Goal: Information Seeking & Learning: Learn about a topic

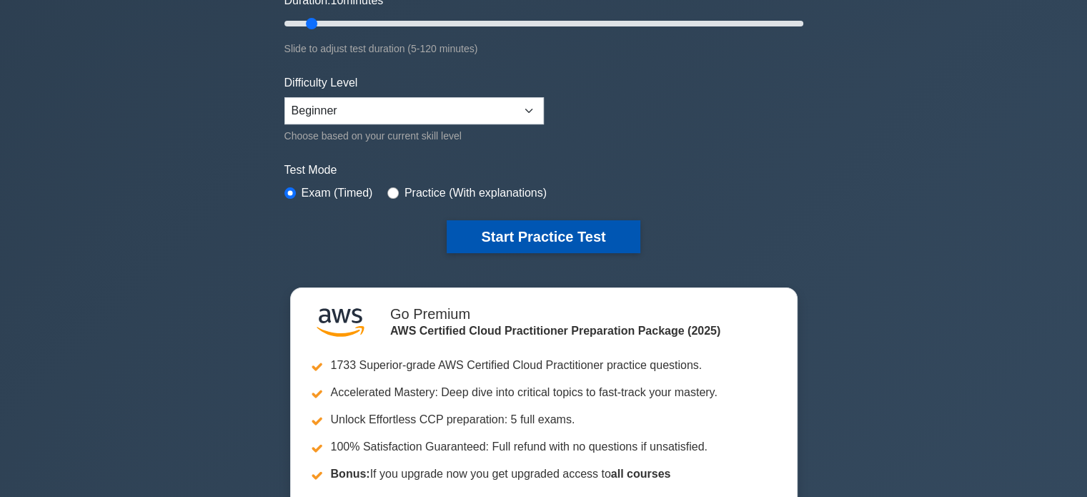
click at [515, 229] on button "Start Practice Test" at bounding box center [543, 236] width 193 height 33
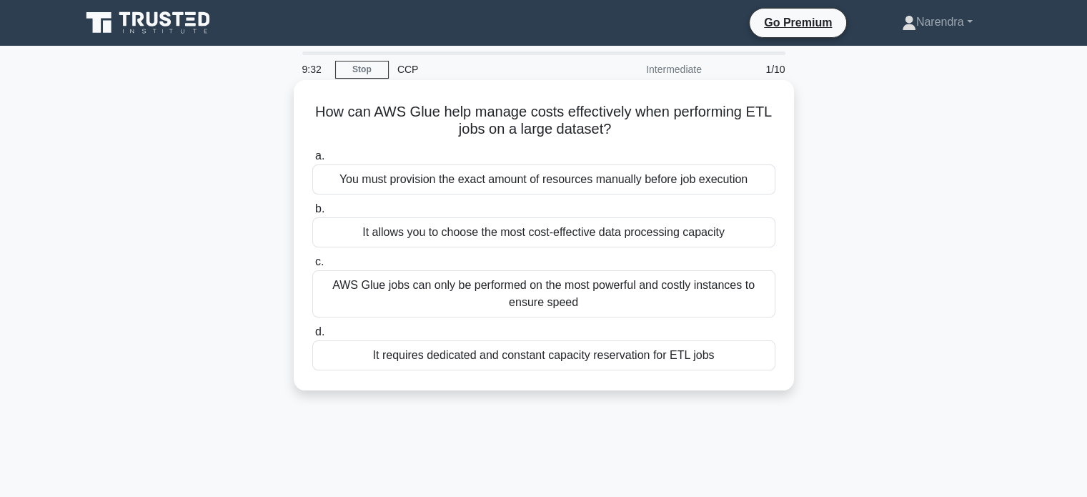
click at [458, 174] on div "You must provision the exact amount of resources manually before job execution" at bounding box center [543, 179] width 463 height 30
click at [312, 161] on input "a. You must provision the exact amount of resources manually before job executi…" at bounding box center [312, 156] width 0 height 9
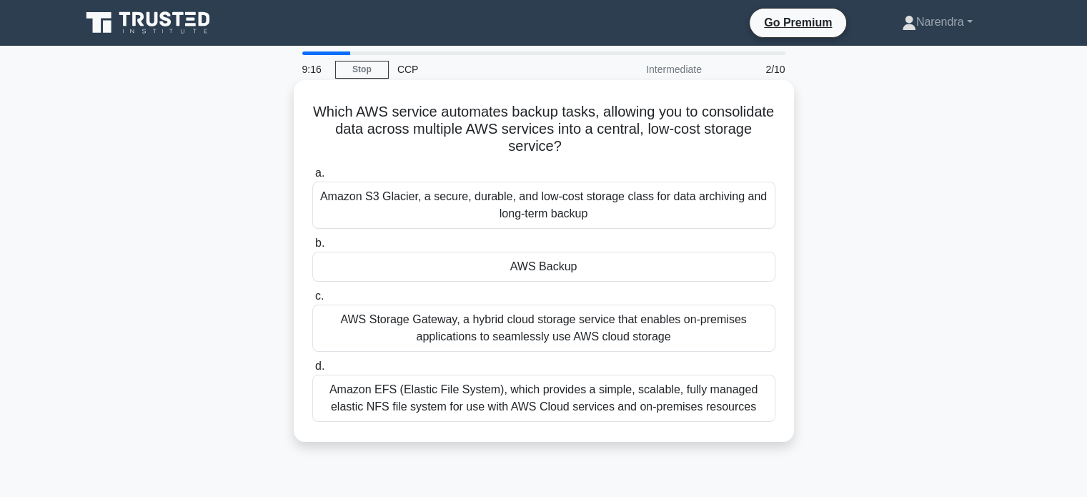
click at [415, 203] on div "Amazon S3 Glacier, a secure, durable, and low-cost storage class for data archi…" at bounding box center [543, 205] width 463 height 47
click at [312, 178] on input "a. Amazon S3 Glacier, a secure, durable, and low-cost storage class for data ar…" at bounding box center [312, 173] width 0 height 9
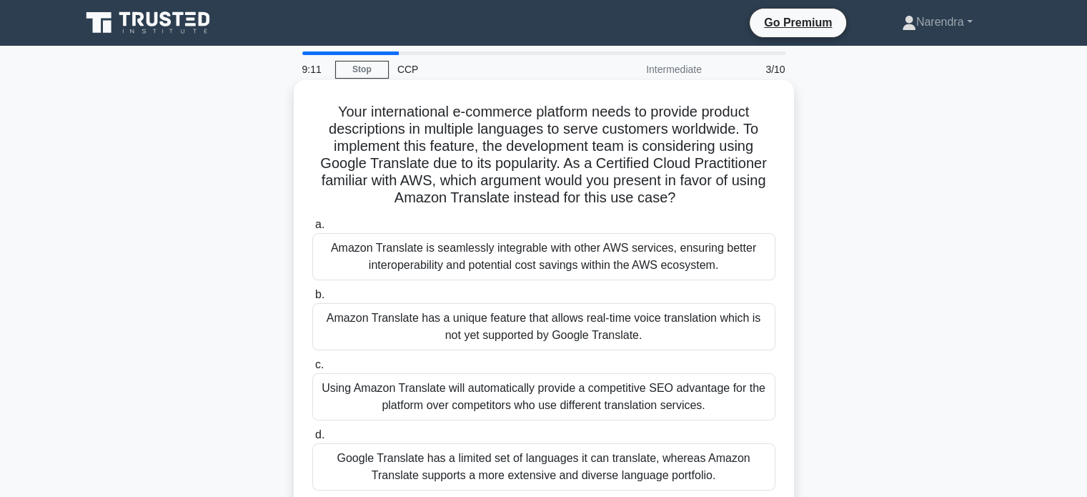
click at [428, 317] on div "Amazon Translate has a unique feature that allows real-time voice translation w…" at bounding box center [543, 326] width 463 height 47
click at [312, 300] on input "b. Amazon Translate has a unique feature that allows real-time voice translatio…" at bounding box center [312, 294] width 0 height 9
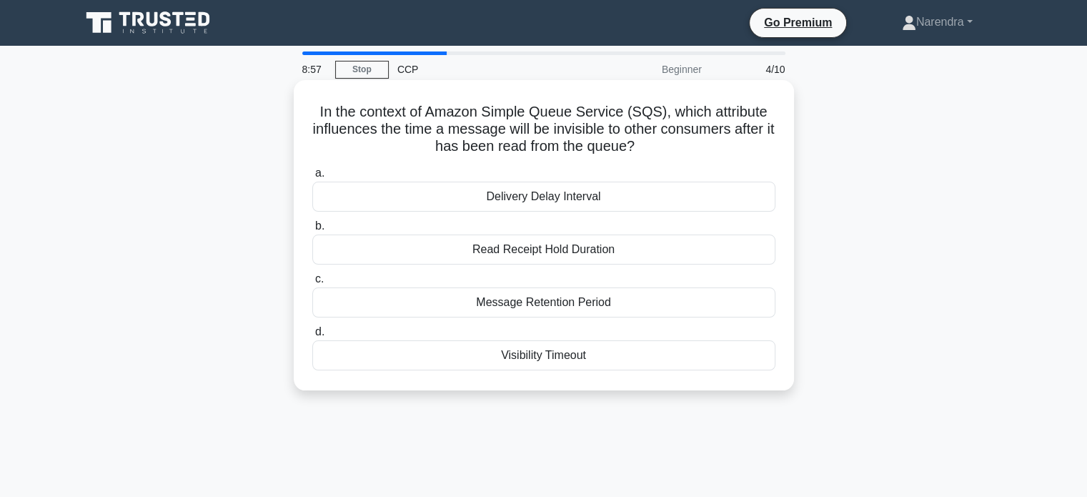
click at [519, 356] on div "Visibility Timeout" at bounding box center [543, 355] width 463 height 30
click at [312, 337] on input "d. Visibility Timeout" at bounding box center [312, 331] width 0 height 9
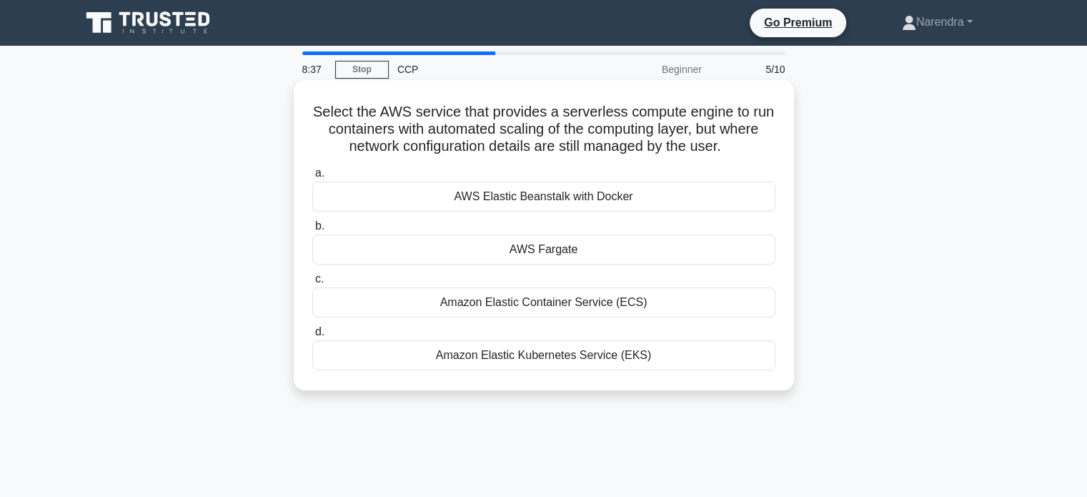
click at [547, 198] on div "AWS Elastic Beanstalk with Docker" at bounding box center [543, 197] width 463 height 30
click at [312, 178] on input "a. AWS Elastic Beanstalk with Docker" at bounding box center [312, 173] width 0 height 9
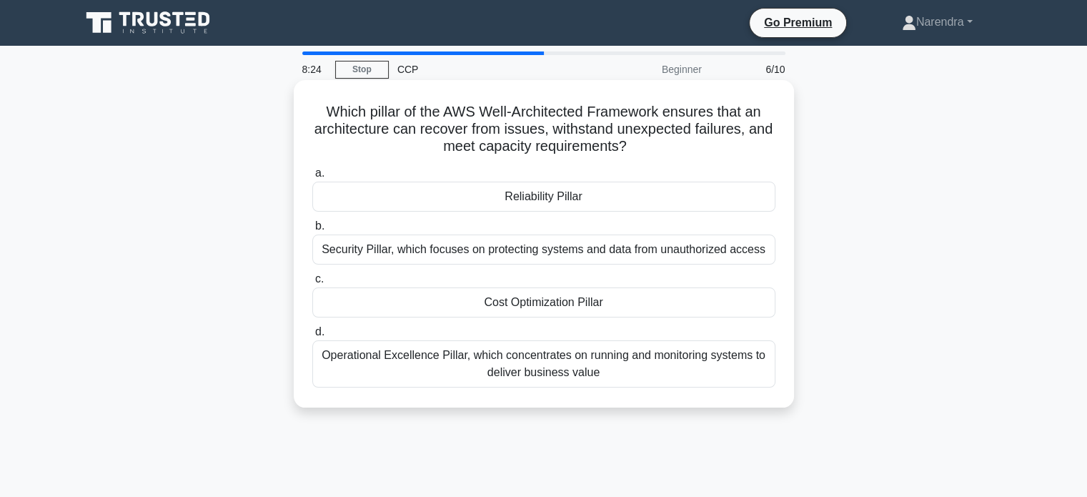
click at [435, 254] on div "Security Pillar, which focuses on protecting systems and data from unauthorized…" at bounding box center [543, 250] width 463 height 30
click at [312, 231] on input "b. Security Pillar, which focuses on protecting systems and data from unauthori…" at bounding box center [312, 226] width 0 height 9
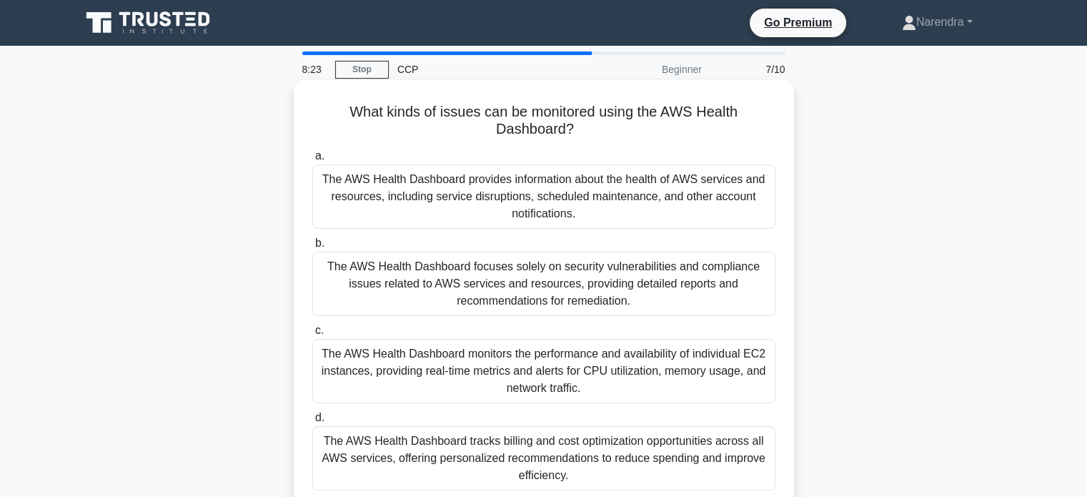
click at [433, 195] on div "The AWS Health Dashboard provides information about the health of AWS services …" at bounding box center [543, 196] width 463 height 64
click at [312, 161] on input "a. The AWS Health Dashboard provides information about the health of AWS servic…" at bounding box center [312, 156] width 0 height 9
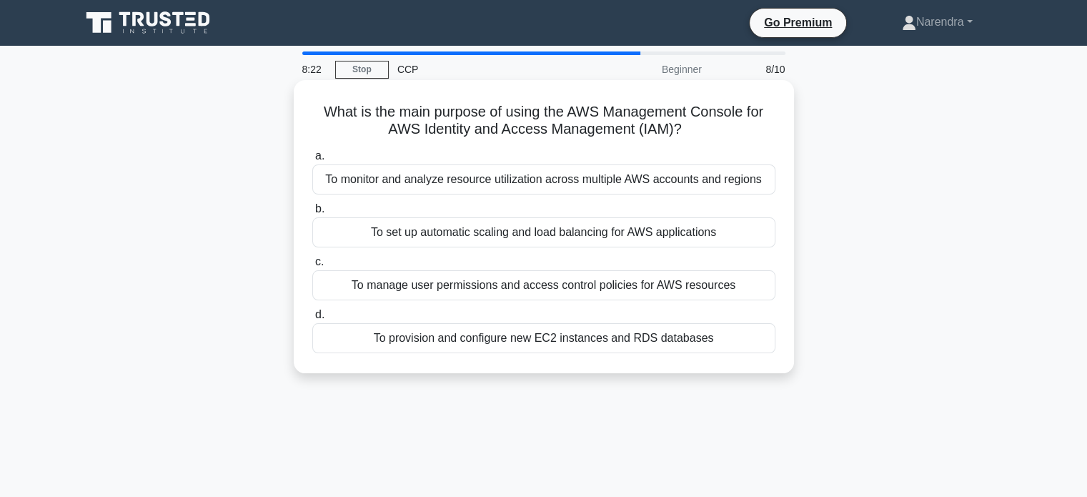
drag, startPoint x: 460, startPoint y: 245, endPoint x: 458, endPoint y: 237, distance: 7.7
click at [460, 245] on div "To set up automatic scaling and load balancing for AWS applications" at bounding box center [543, 232] width 463 height 30
click at [455, 234] on div "To set up automatic scaling and load balancing for AWS applications" at bounding box center [543, 232] width 463 height 30
click at [312, 214] on input "b. To set up automatic scaling and load balancing for AWS applications" at bounding box center [312, 208] width 0 height 9
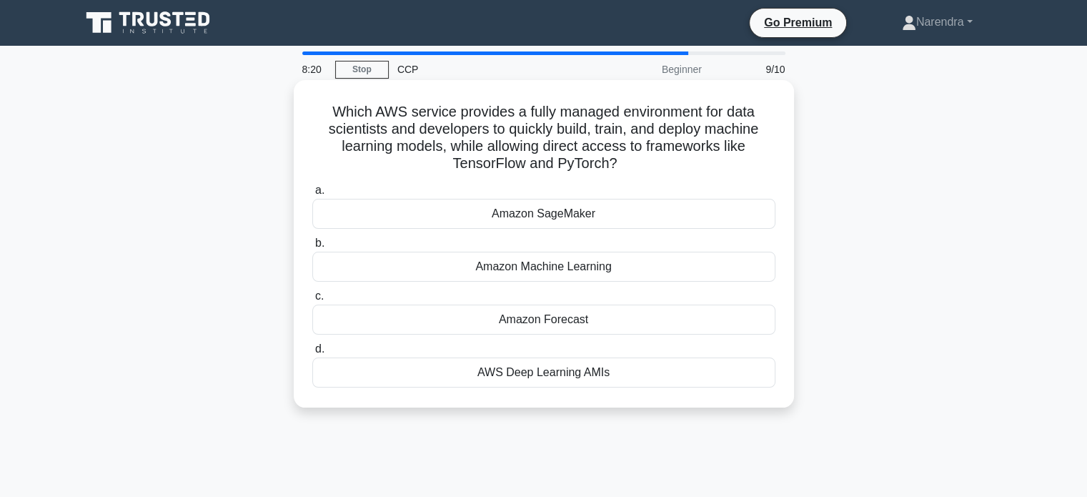
click at [466, 207] on div "Amazon SageMaker" at bounding box center [543, 214] width 463 height 30
click at [312, 195] on input "a. Amazon SageMaker" at bounding box center [312, 190] width 0 height 9
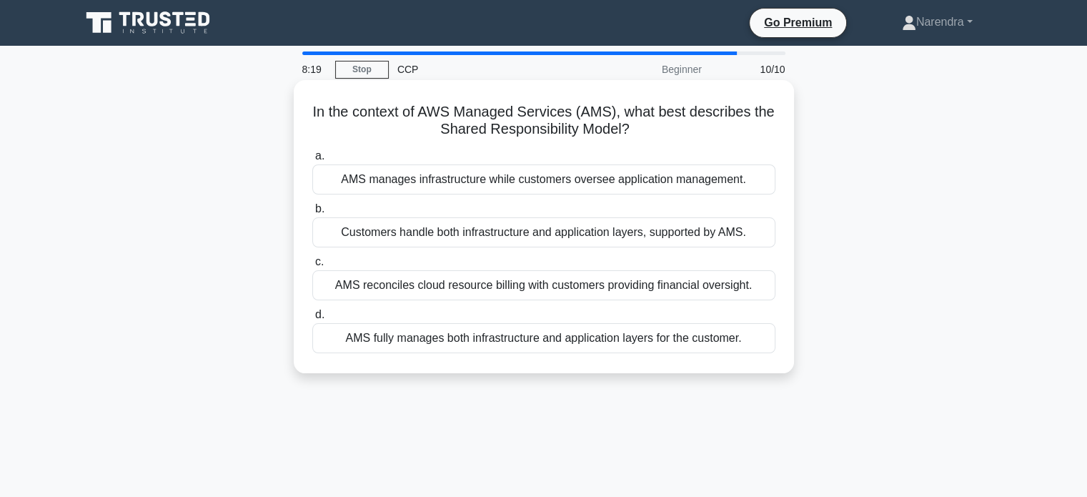
click at [436, 285] on div "AMS reconciles cloud resource billing with customers providing financial oversi…" at bounding box center [543, 285] width 463 height 30
click at [312, 267] on input "c. AMS reconciles cloud resource billing with customers providing financial ove…" at bounding box center [312, 261] width 0 height 9
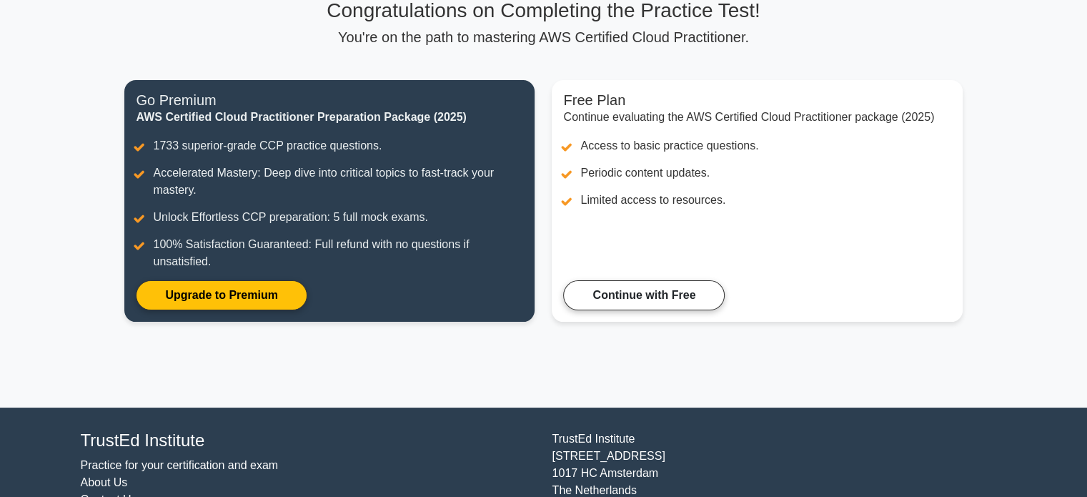
scroll to position [112, 0]
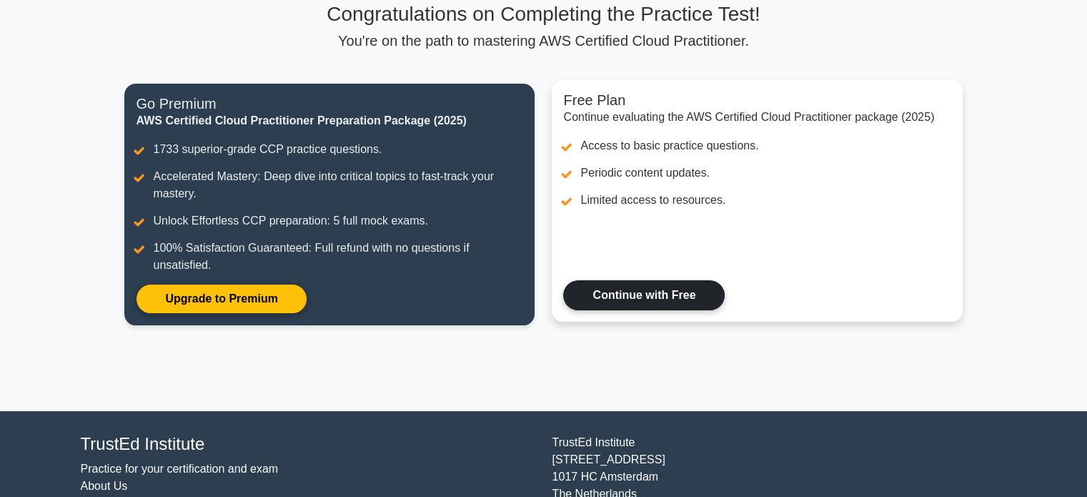
click at [628, 292] on link "Continue with Free" at bounding box center [644, 295] width 162 height 30
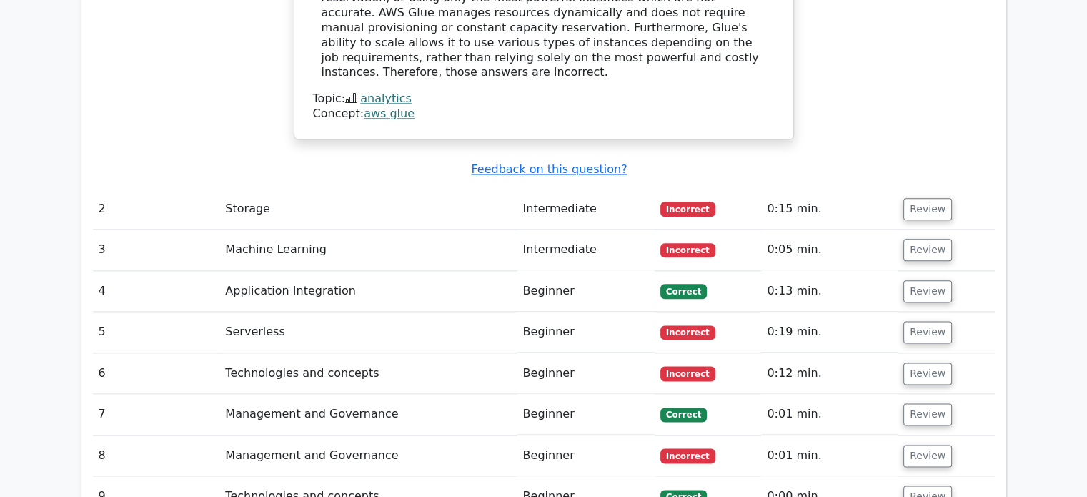
scroll to position [1716, 0]
